Goal: Transaction & Acquisition: Subscribe to service/newsletter

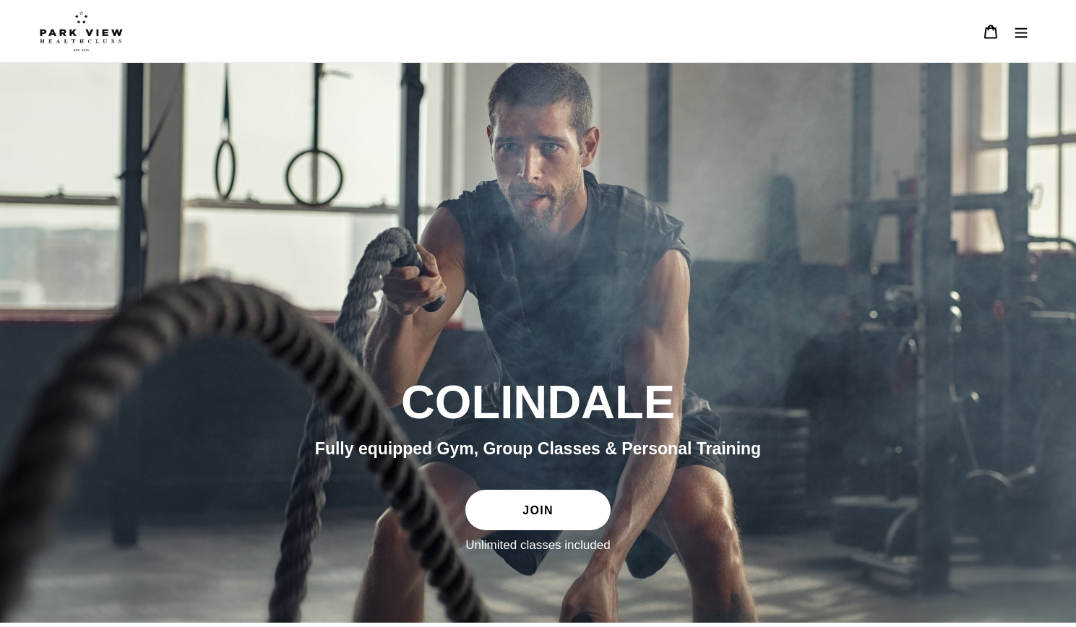
click at [556, 517] on link "JOIN" at bounding box center [537, 510] width 145 height 40
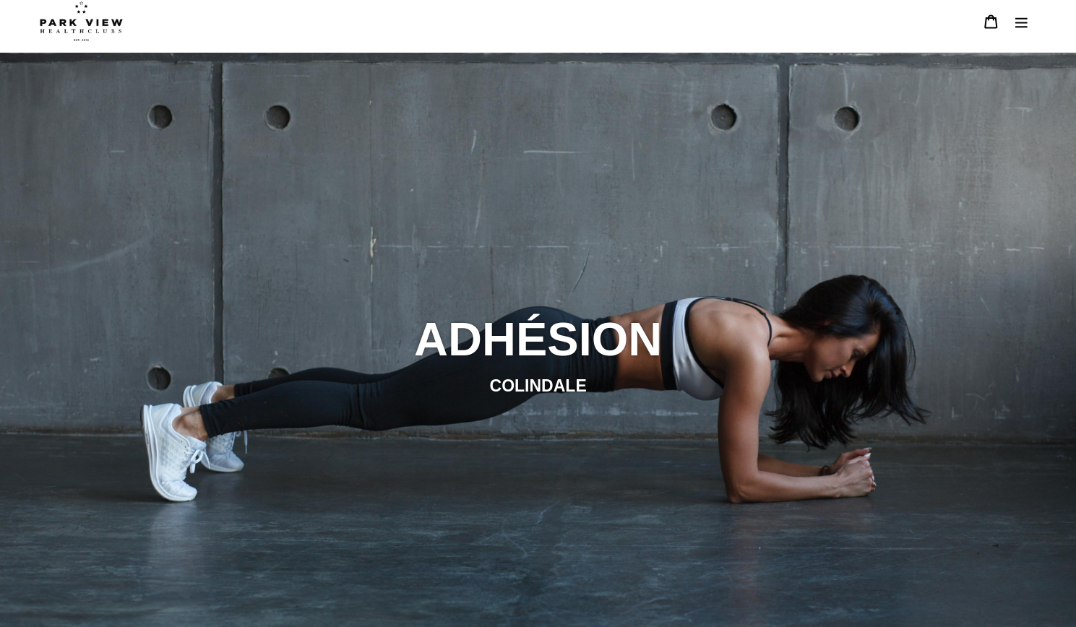
scroll to position [24, 0]
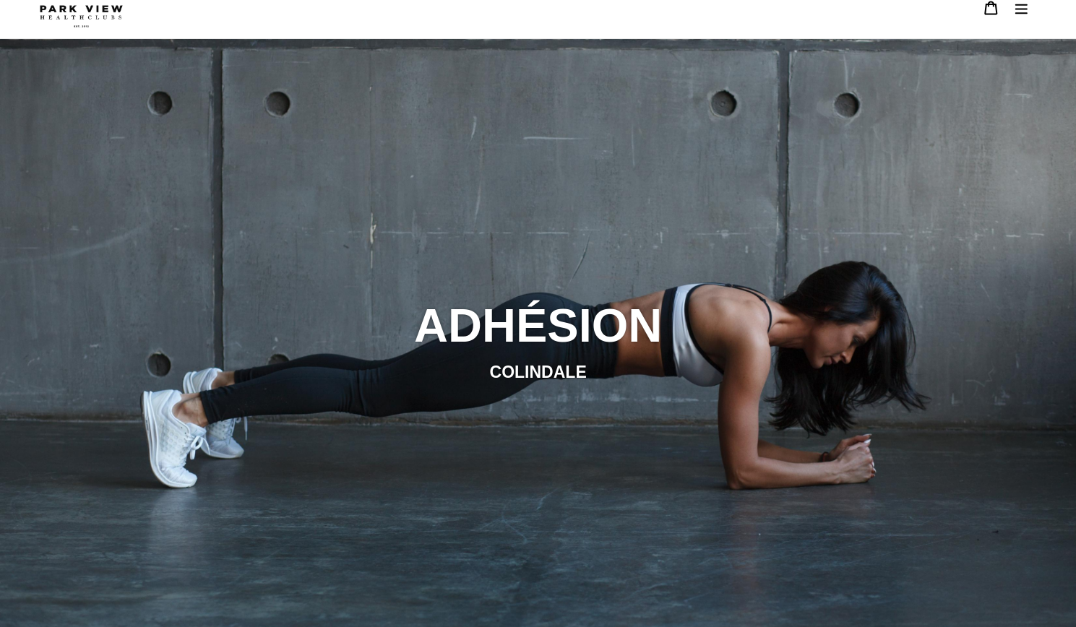
click at [1014, 9] on icon "Menu" at bounding box center [1021, 8] width 14 height 14
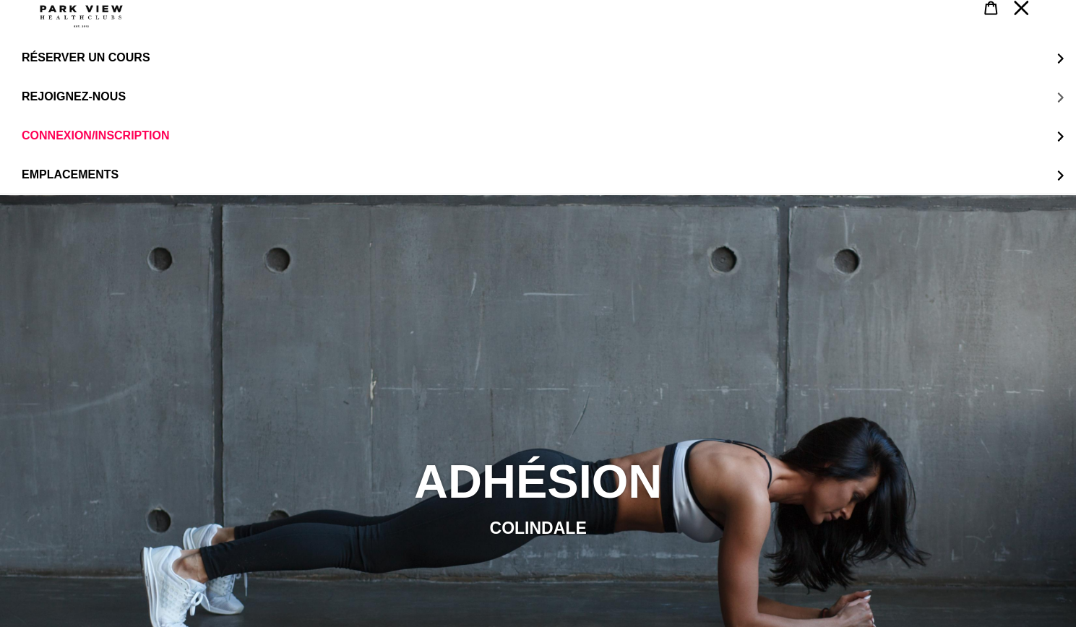
click at [116, 93] on font "REJOIGNEZ-NOUS" at bounding box center [74, 96] width 104 height 12
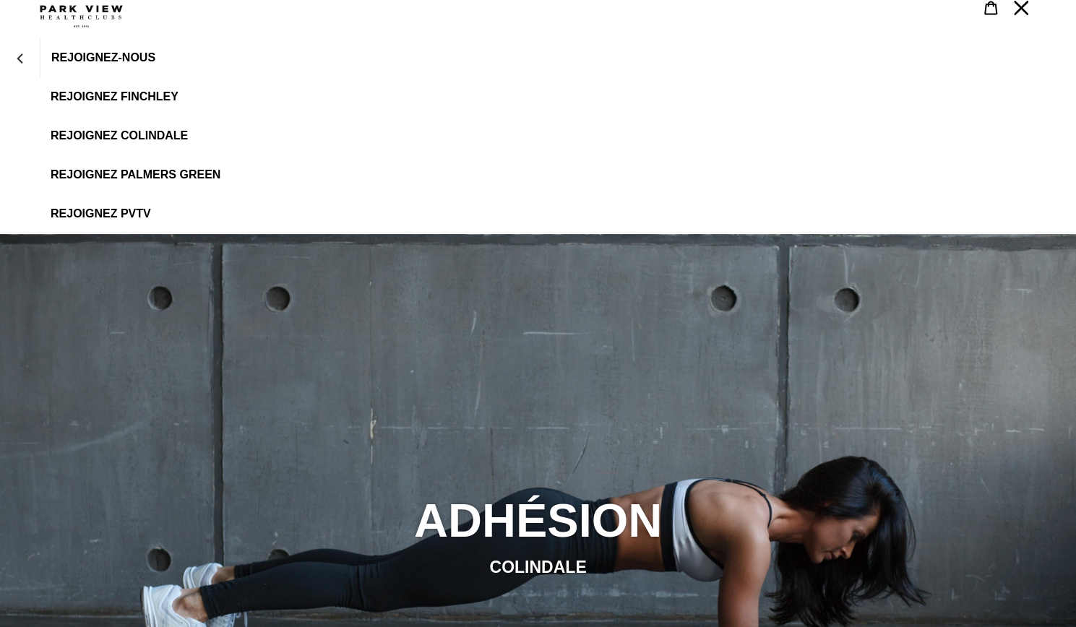
click at [161, 129] on font "REJOIGNEZ Colindale" at bounding box center [119, 135] width 137 height 12
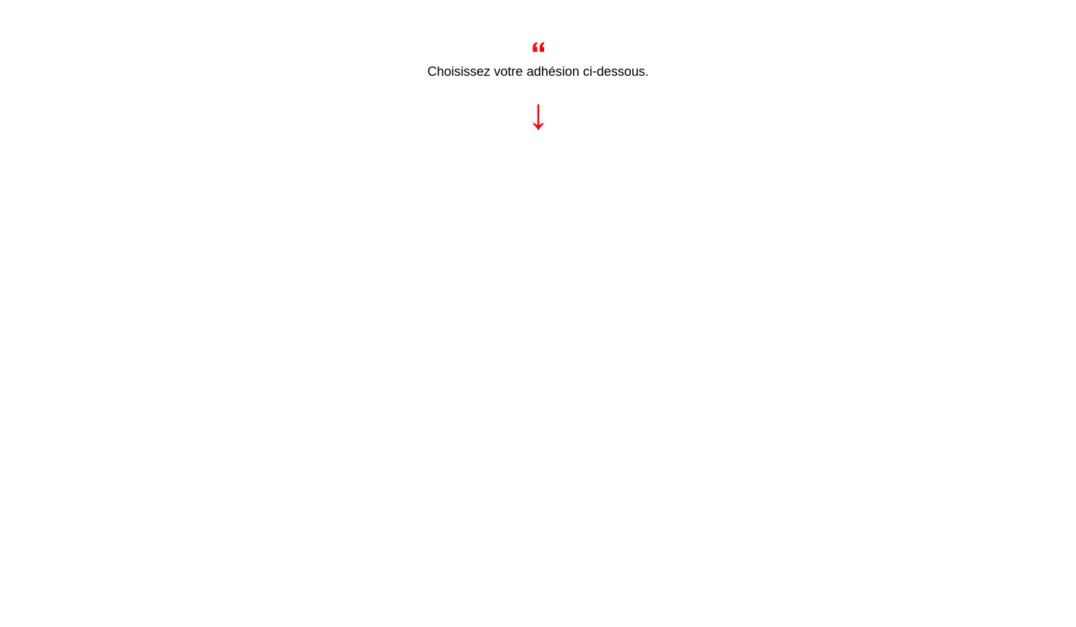
scroll to position [712, 0]
